Goal: Use online tool/utility: Use online tool/utility

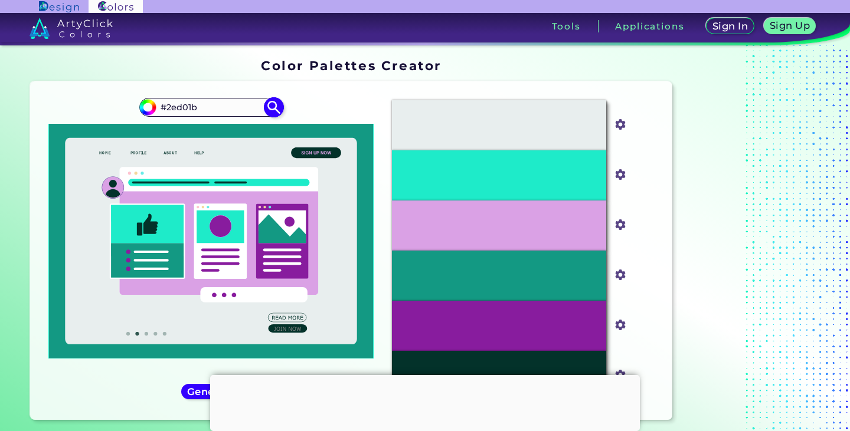
type input "#2ed01b"
click at [271, 110] on img at bounding box center [274, 107] width 21 height 21
type input "#2ed01b"
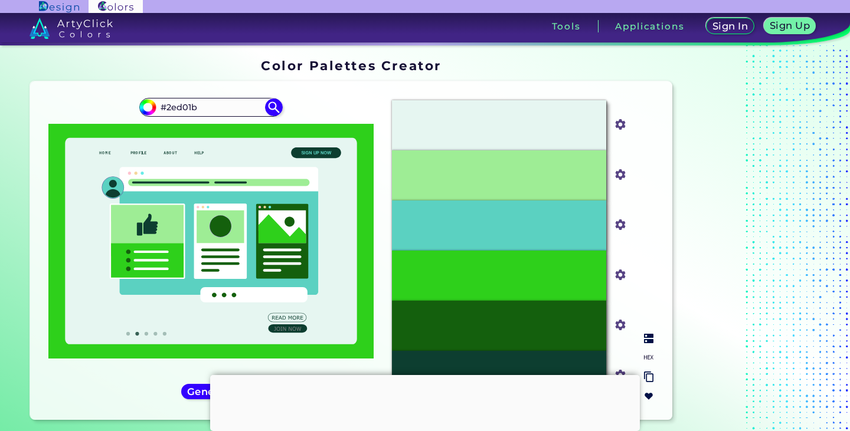
click at [536, 228] on div "#5BD1C1" at bounding box center [499, 226] width 214 height 50
click at [621, 224] on input "#5bd1c1" at bounding box center [617, 224] width 15 height 15
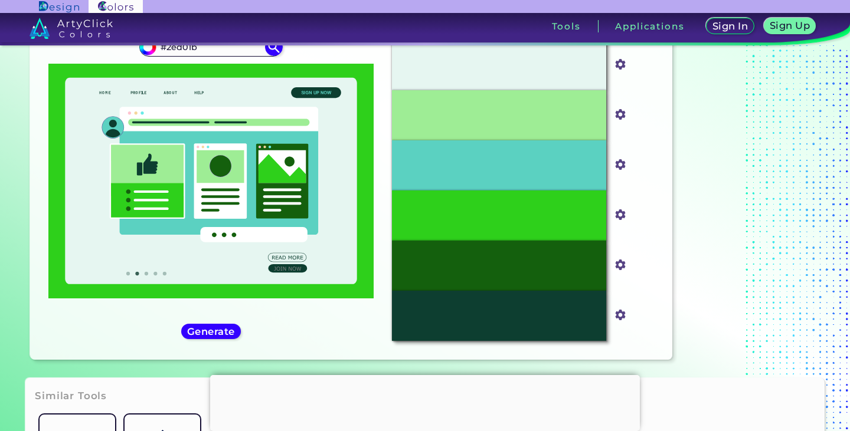
scroll to position [59, 0]
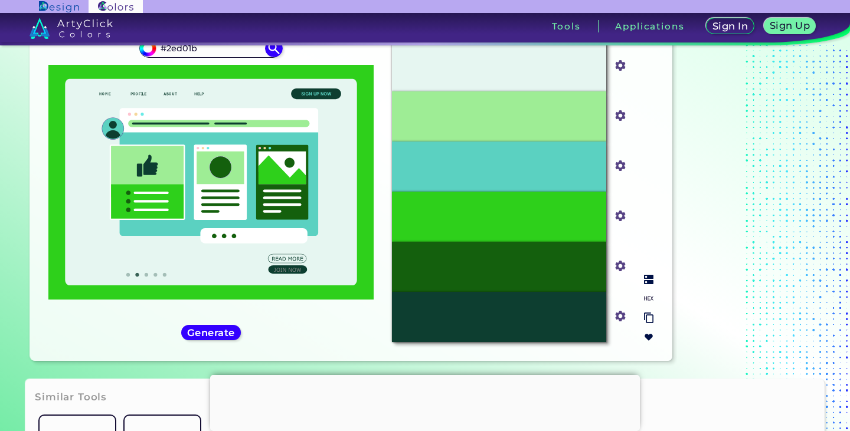
click at [620, 163] on input "#5bd1c1" at bounding box center [617, 165] width 15 height 15
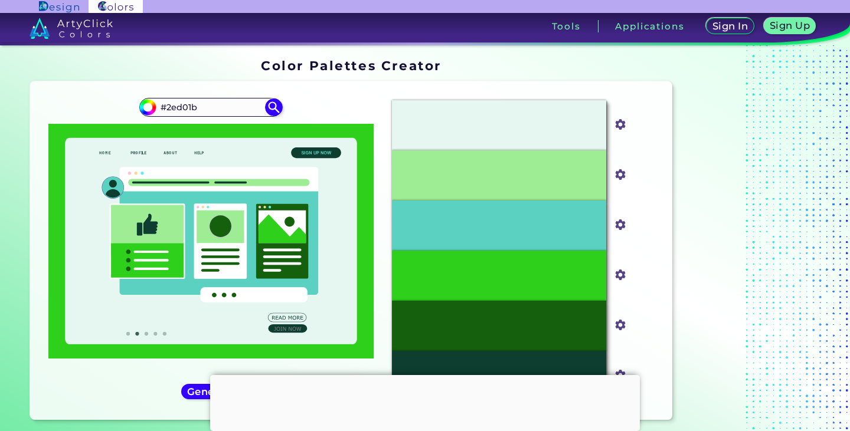
drag, startPoint x: 209, startPoint y: 47, endPoint x: 90, endPoint y: 58, distance: 119.8
click at [90, 58] on section "Color Palettes Creator Color Palettes Creator Oops - something went wrong. Plea…" at bounding box center [425, 241] width 850 height 393
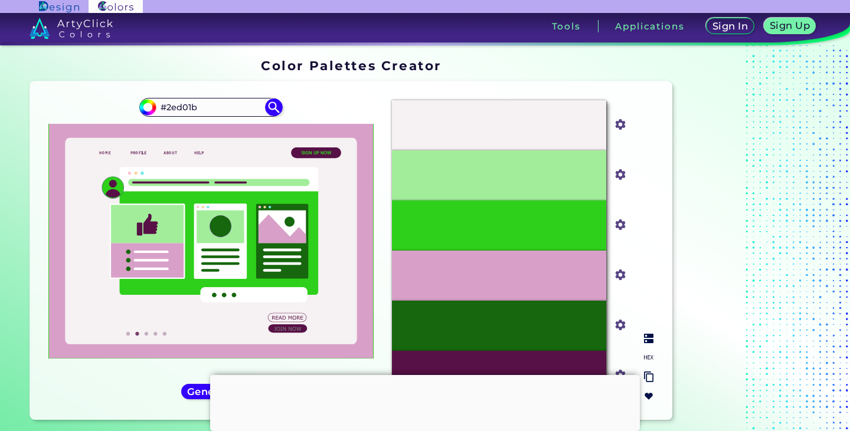
click at [489, 229] on p "#2ED01B" at bounding box center [499, 226] width 38 height 13
click at [617, 224] on input "#2ed01b" at bounding box center [617, 224] width 15 height 15
click at [194, 107] on input "#2ed01b" at bounding box center [211, 108] width 110 height 16
drag, startPoint x: 197, startPoint y: 107, endPoint x: 119, endPoint y: 103, distance: 78.6
click at [119, 103] on div "#2ed01b #2ed01b" at bounding box center [211, 251] width 343 height 320
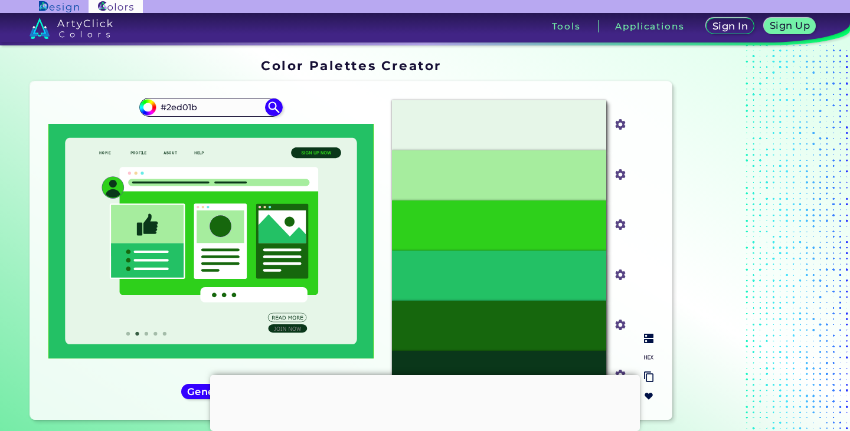
click at [616, 276] on input "#23c165" at bounding box center [617, 274] width 15 height 15
click at [618, 279] on input "#23c165" at bounding box center [617, 274] width 15 height 15
click at [620, 274] on input "#23c165" at bounding box center [617, 274] width 15 height 15
click at [620, 280] on input "#23c165" at bounding box center [617, 274] width 15 height 15
click at [187, 110] on input "#2ed01b" at bounding box center [211, 108] width 110 height 16
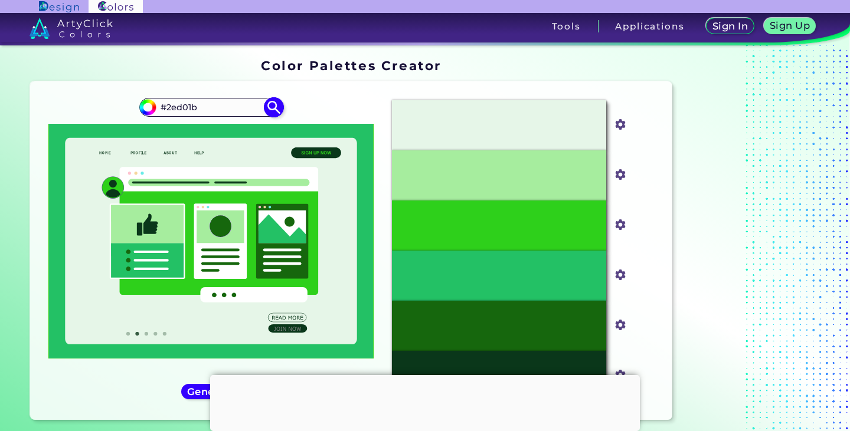
drag, startPoint x: 198, startPoint y: 107, endPoint x: 167, endPoint y: 106, distance: 30.7
click at [167, 106] on input "#2ed01b" at bounding box center [211, 108] width 110 height 16
paste input "3c165"
type input "#23c165"
click at [277, 112] on img at bounding box center [274, 107] width 21 height 21
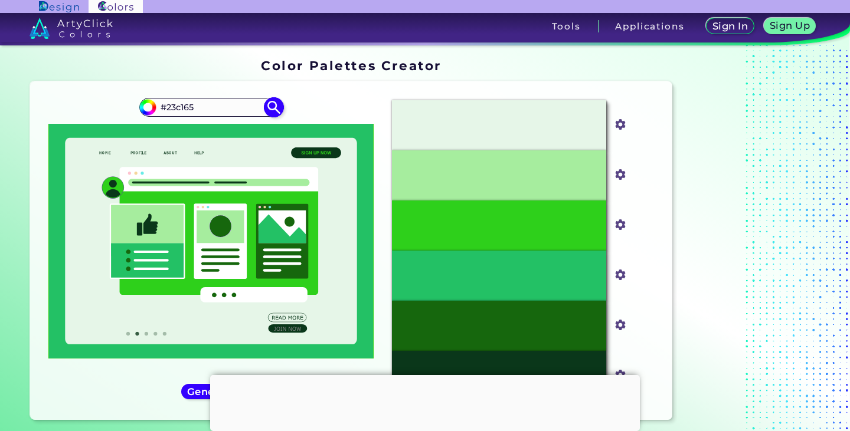
type input "#23c165"
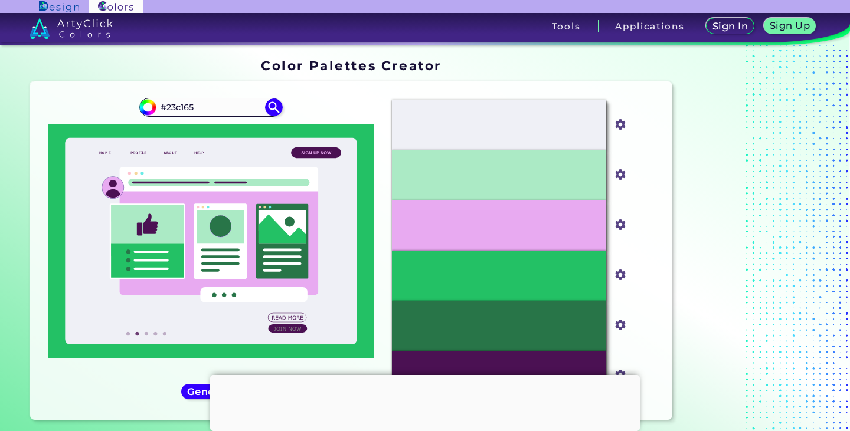
drag, startPoint x: 200, startPoint y: 105, endPoint x: 126, endPoint y: 102, distance: 73.8
click at [126, 102] on div "#23c165 #23c165" at bounding box center [211, 251] width 343 height 320
paste input "3aadab"
type input "#3aadab"
click at [275, 109] on img at bounding box center [274, 107] width 21 height 21
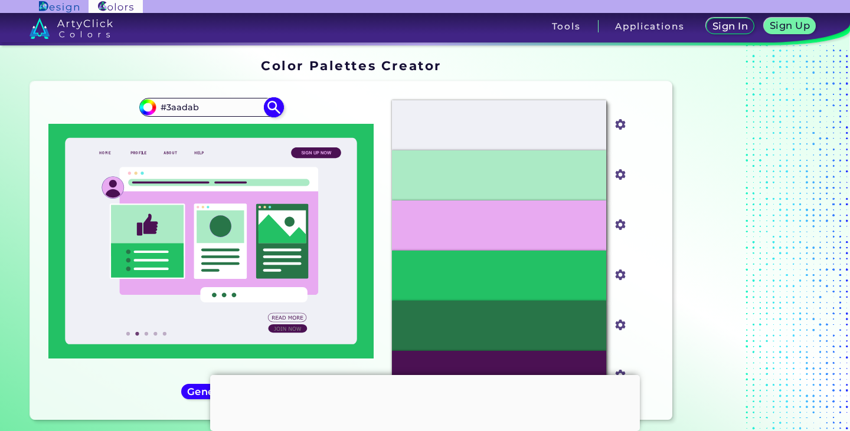
type input "#3aadab"
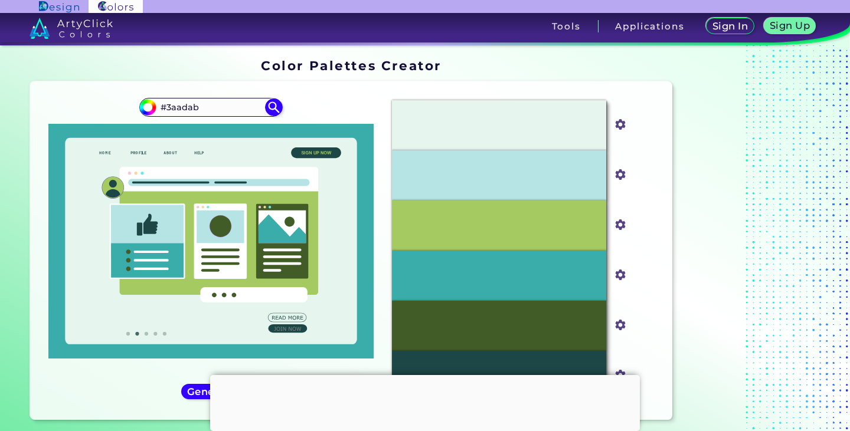
drag, startPoint x: 206, startPoint y: 111, endPoint x: 108, endPoint y: 99, distance: 98.7
click at [108, 99] on div "#3aadab #3aadab" at bounding box center [211, 251] width 343 height 320
paste input "2ed01"
type input "#2ed01b"
click at [274, 105] on img at bounding box center [274, 107] width 21 height 21
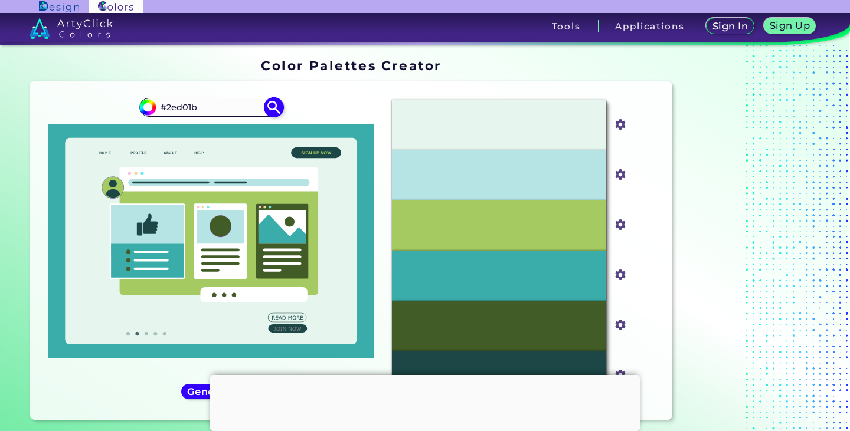
type input "#2ed01b"
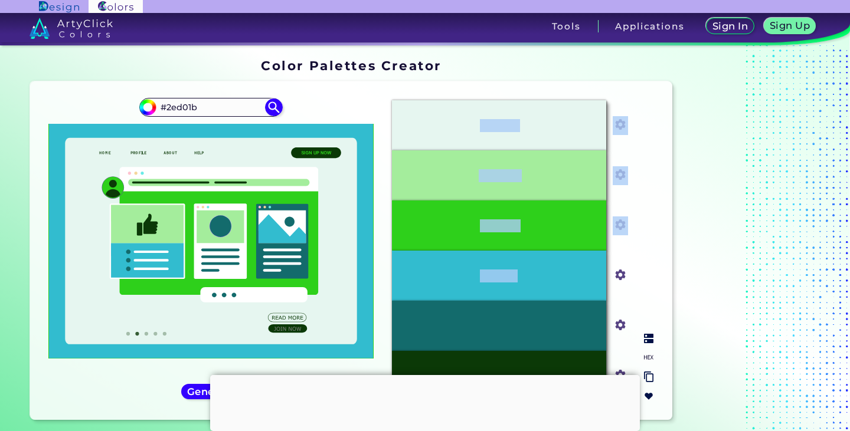
drag, startPoint x: 384, startPoint y: 93, endPoint x: 574, endPoint y: 263, distance: 255.3
click at [574, 263] on div "#E6F6F0 #e6f6f0 #A4ED9C #a4ed9c #2ED01B #2ed01b #32BCCF #32bccf #136B6C #136b6c…" at bounding box center [522, 251] width 280 height 320
click at [500, 284] on div "#32BCCF" at bounding box center [499, 276] width 214 height 50
drag, startPoint x: 451, startPoint y: 276, endPoint x: 539, endPoint y: 283, distance: 87.6
click at [539, 283] on div "#32BCCF" at bounding box center [499, 276] width 214 height 50
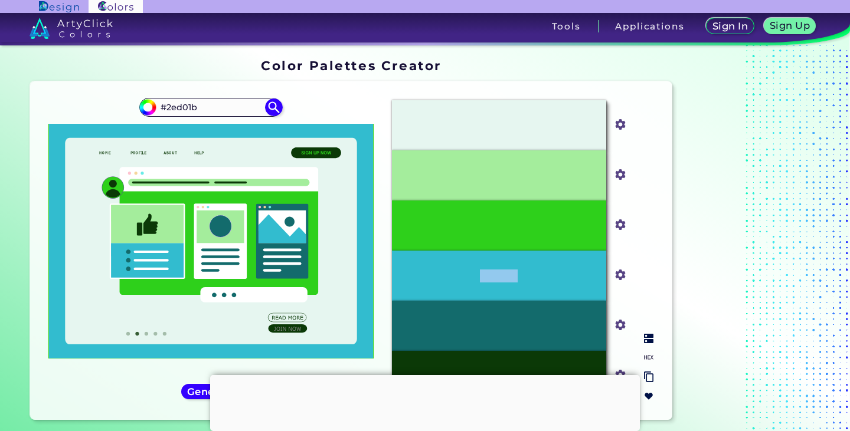
copy p "#32BCCF"
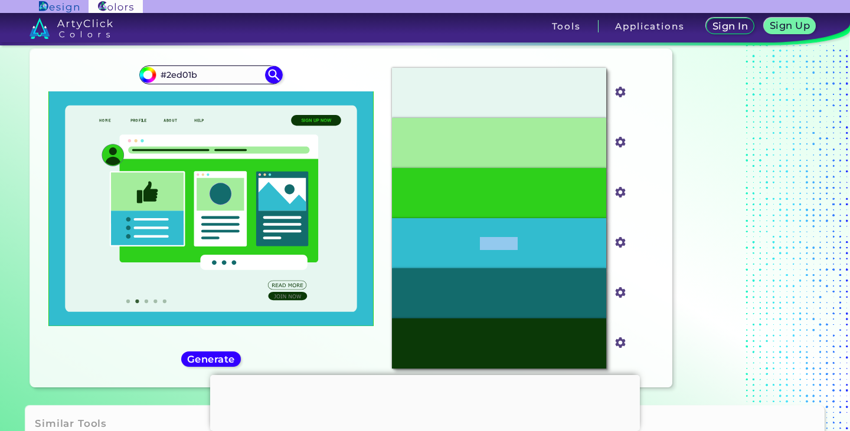
scroll to position [34, 0]
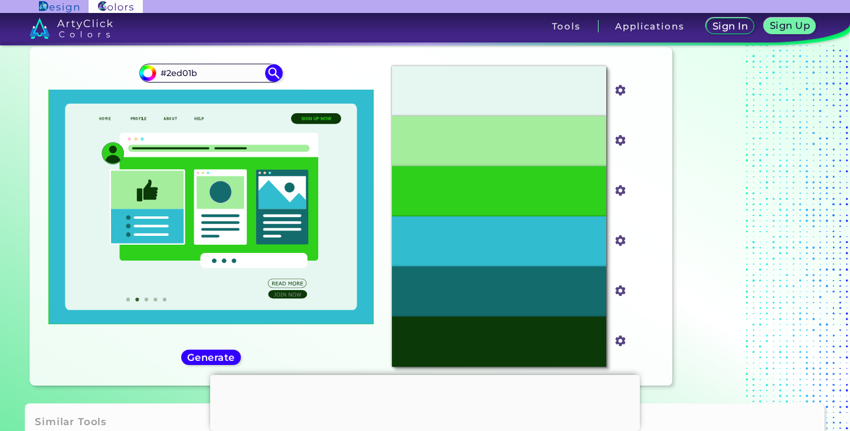
click at [381, 61] on div "#2ed01b #2ed01b" at bounding box center [211, 217] width 343 height 320
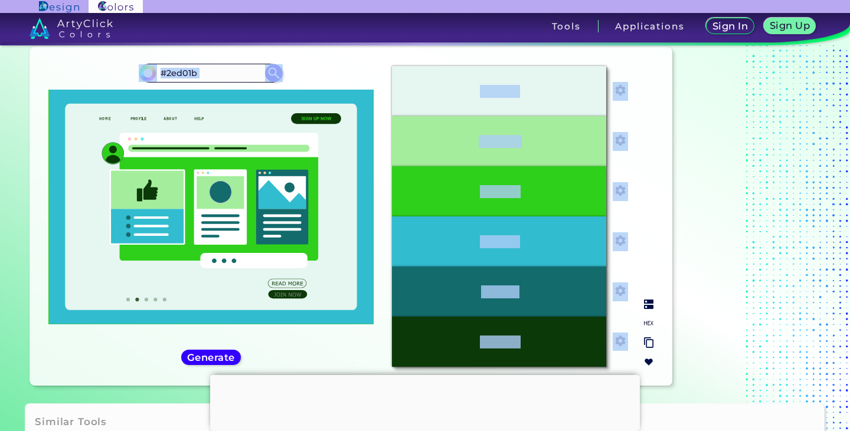
drag, startPoint x: 379, startPoint y: 60, endPoint x: 467, endPoint y: 69, distance: 88.4
click at [467, 69] on div "Oops - something went wrong. Please try again. #E6F6F0 #e6f6f0 #A4ED9C #a4ed9c …" at bounding box center [351, 216] width 642 height 339
copy div "#E6F6F0 #A4ED9C #2ED01B #32BCCF #136B6C #0B3907"
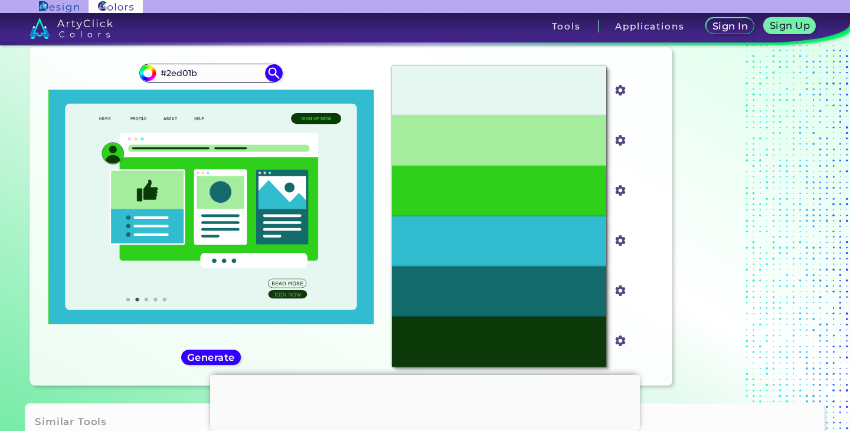
click at [363, 58] on div "#2ed01b #2ed01b" at bounding box center [211, 217] width 343 height 320
click at [328, 51] on div "Oops - something went wrong. Please try again. #E6F6F0 #e6f6f0 #A4ED9C #a4ed9c …" at bounding box center [351, 216] width 642 height 339
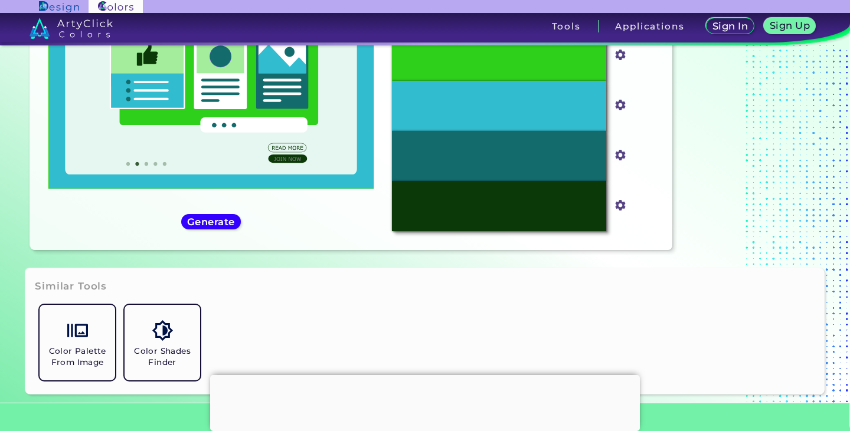
scroll to position [93, 0]
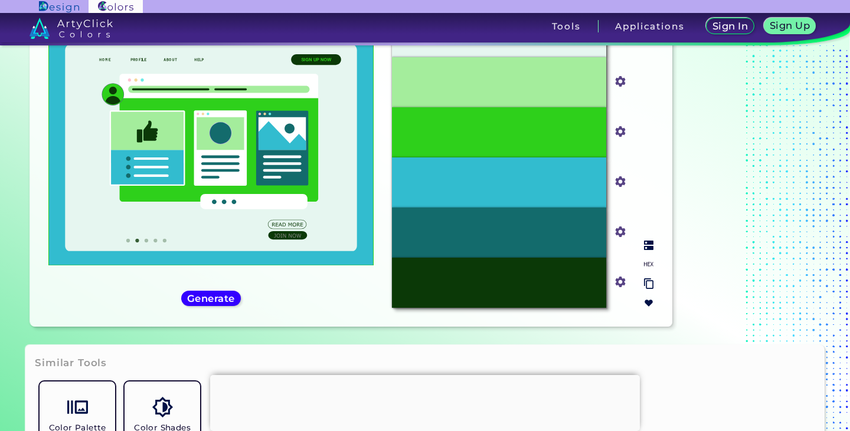
click at [489, 232] on p "#136B6C" at bounding box center [499, 233] width 36 height 13
drag, startPoint x: 454, startPoint y: 227, endPoint x: 552, endPoint y: 232, distance: 98.1
click at [552, 232] on div "#136B6C" at bounding box center [499, 233] width 214 height 50
copy p "#136B6C"
click at [467, 184] on div "#32BCCF" at bounding box center [499, 183] width 214 height 50
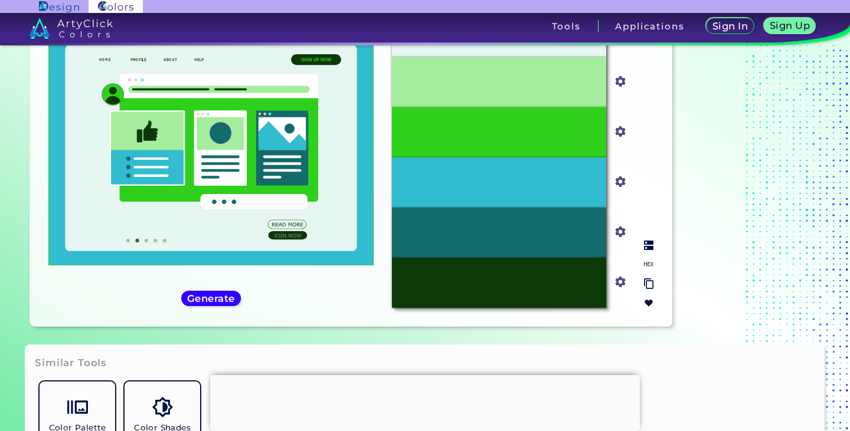
click at [473, 181] on div "#32BCCF" at bounding box center [499, 183] width 214 height 50
drag, startPoint x: 476, startPoint y: 178, endPoint x: 558, endPoint y: 179, distance: 82.6
click at [558, 179] on div "#32BCCF" at bounding box center [499, 183] width 214 height 50
copy p "#32BCCF"
click at [489, 128] on p "#2ED01B" at bounding box center [499, 132] width 38 height 13
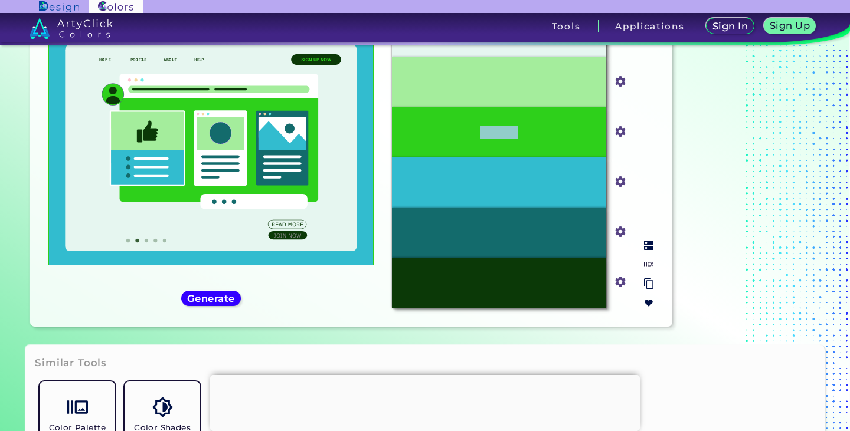
drag, startPoint x: 464, startPoint y: 129, endPoint x: 573, endPoint y: 126, distance: 108.6
click at [573, 126] on div "#2ED01B" at bounding box center [499, 132] width 214 height 50
copy p "#2ED01B"
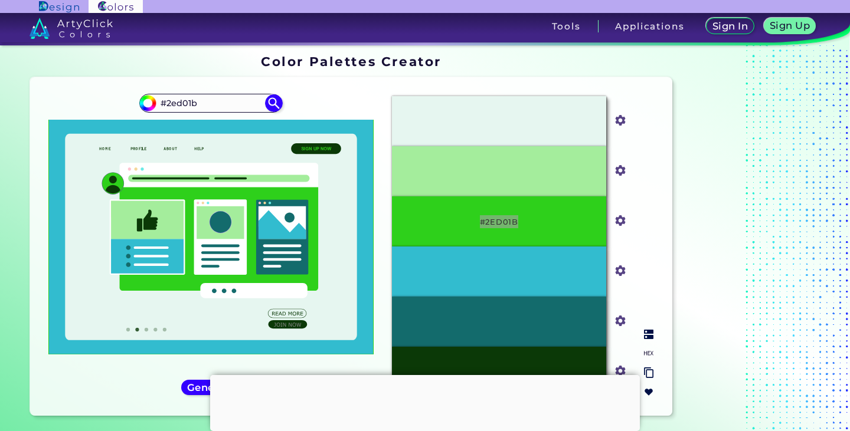
scroll to position [0, 0]
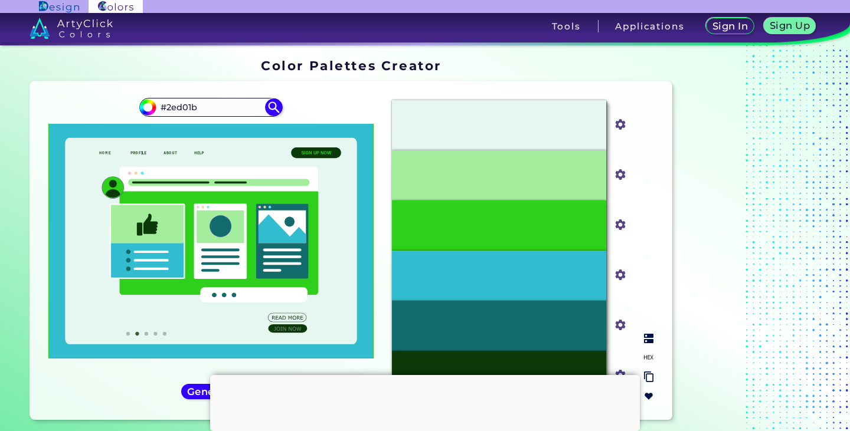
click at [493, 123] on p "#E6F6F0" at bounding box center [499, 125] width 38 height 13
drag, startPoint x: 470, startPoint y: 125, endPoint x: 551, endPoint y: 127, distance: 80.9
click at [551, 127] on div "#E6F6F0" at bounding box center [499, 125] width 214 height 50
copy p "#E6F6F0"
click at [626, 125] on img at bounding box center [620, 124] width 15 height 15
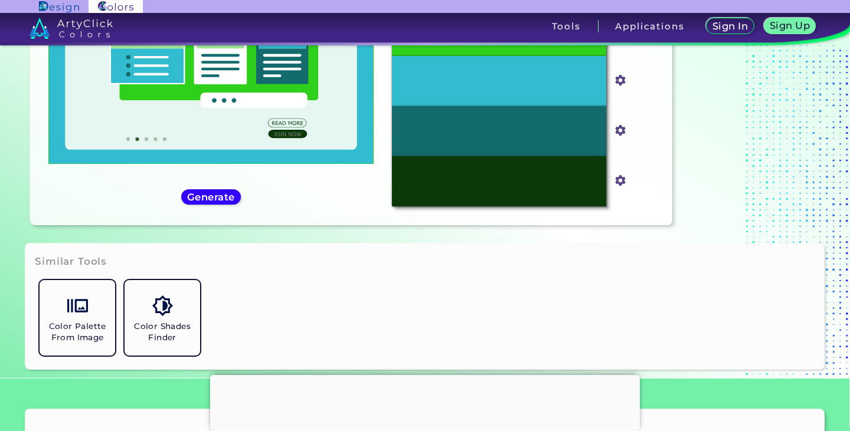
scroll to position [118, 0]
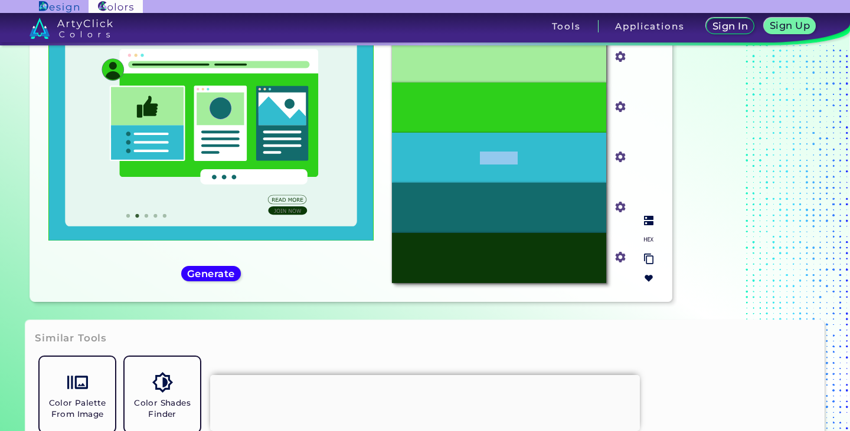
drag, startPoint x: 464, startPoint y: 161, endPoint x: 558, endPoint y: 155, distance: 94.0
click at [558, 155] on div "#32BCCF" at bounding box center [499, 158] width 214 height 50
copy p "#32BCCF"
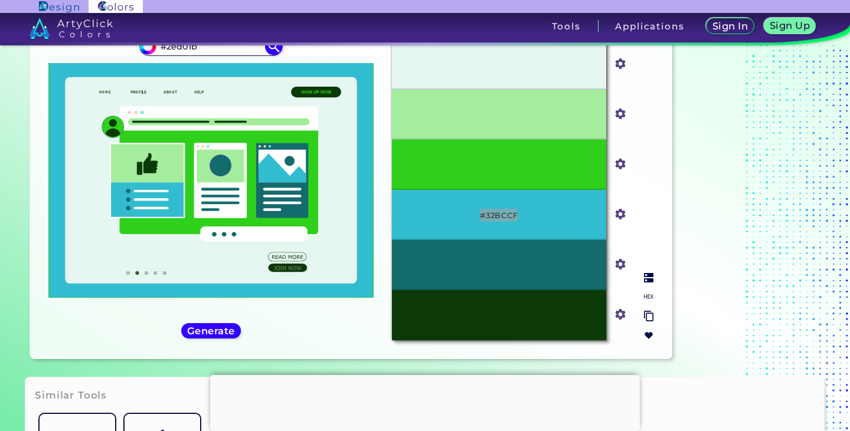
scroll to position [59, 0]
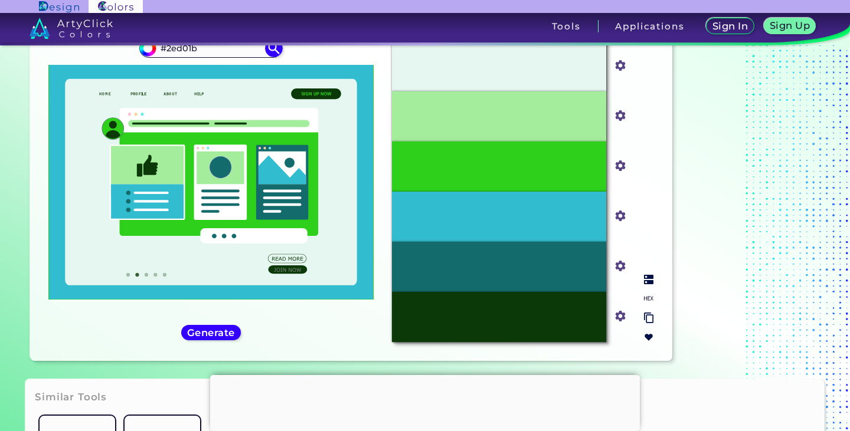
click at [478, 166] on div "#2ED01B" at bounding box center [499, 167] width 214 height 50
drag, startPoint x: 467, startPoint y: 161, endPoint x: 530, endPoint y: 162, distance: 63.7
click at [530, 162] on div "#2ED01B" at bounding box center [499, 167] width 214 height 50
copy p "#2ED01B"
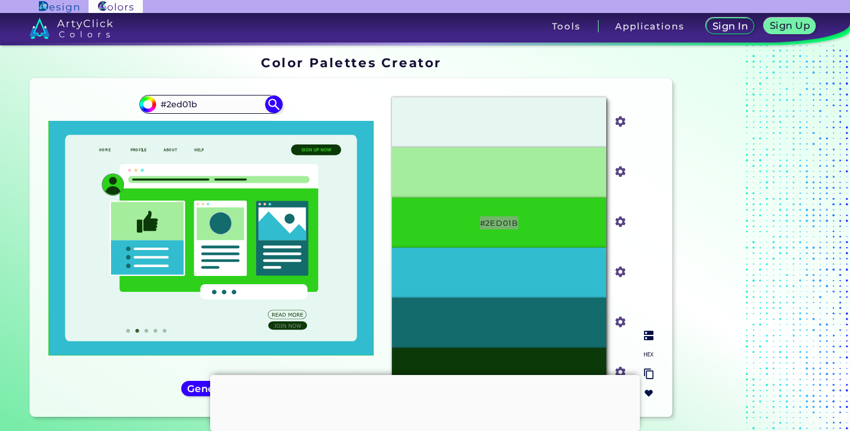
scroll to position [0, 0]
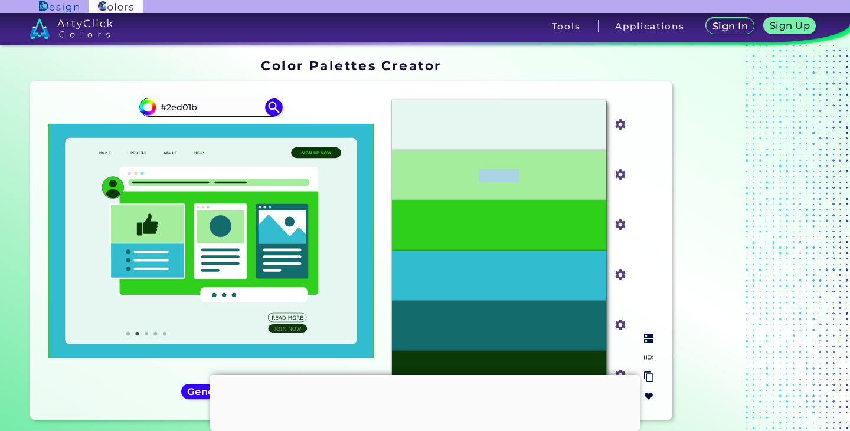
drag, startPoint x: 524, startPoint y: 177, endPoint x: 476, endPoint y: 170, distance: 48.9
click at [476, 170] on div "#A4ED9C" at bounding box center [499, 175] width 214 height 50
copy p "#A4ED9C"
click at [476, 127] on div "#E6F6F0" at bounding box center [499, 125] width 214 height 50
drag, startPoint x: 526, startPoint y: 120, endPoint x: 456, endPoint y: 119, distance: 70.8
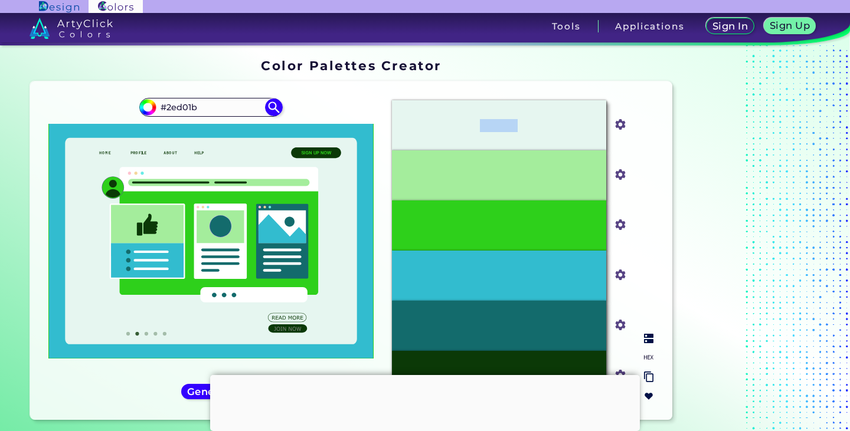
click at [456, 119] on div "#E6F6F0" at bounding box center [499, 125] width 214 height 50
copy p "#E6F6F0"
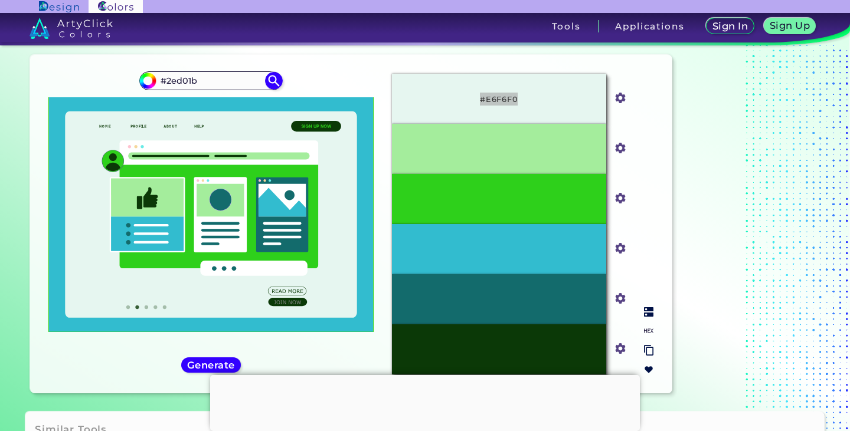
scroll to position [118, 0]
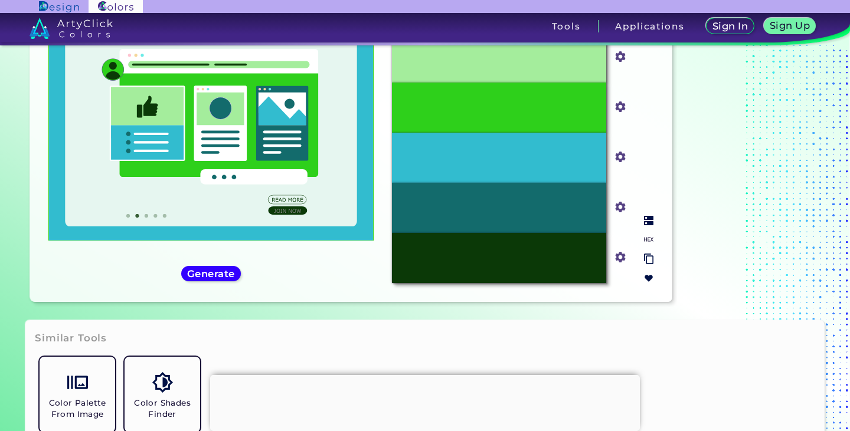
click at [489, 217] on div "#136B6C" at bounding box center [499, 208] width 214 height 50
click at [505, 208] on p "#136B6C" at bounding box center [499, 208] width 36 height 13
drag, startPoint x: 534, startPoint y: 206, endPoint x: 464, endPoint y: 202, distance: 70.3
click at [464, 202] on div "#136B6C" at bounding box center [499, 208] width 214 height 50
click at [485, 267] on div "#0B3907" at bounding box center [499, 258] width 214 height 50
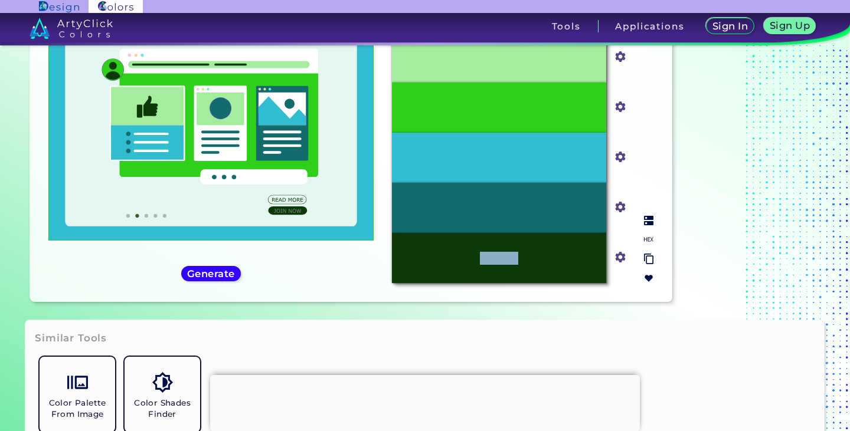
drag, startPoint x: 533, startPoint y: 251, endPoint x: 392, endPoint y: 253, distance: 141.6
click at [392, 253] on div "#0B3907" at bounding box center [499, 258] width 214 height 50
